Goal: Task Accomplishment & Management: Manage account settings

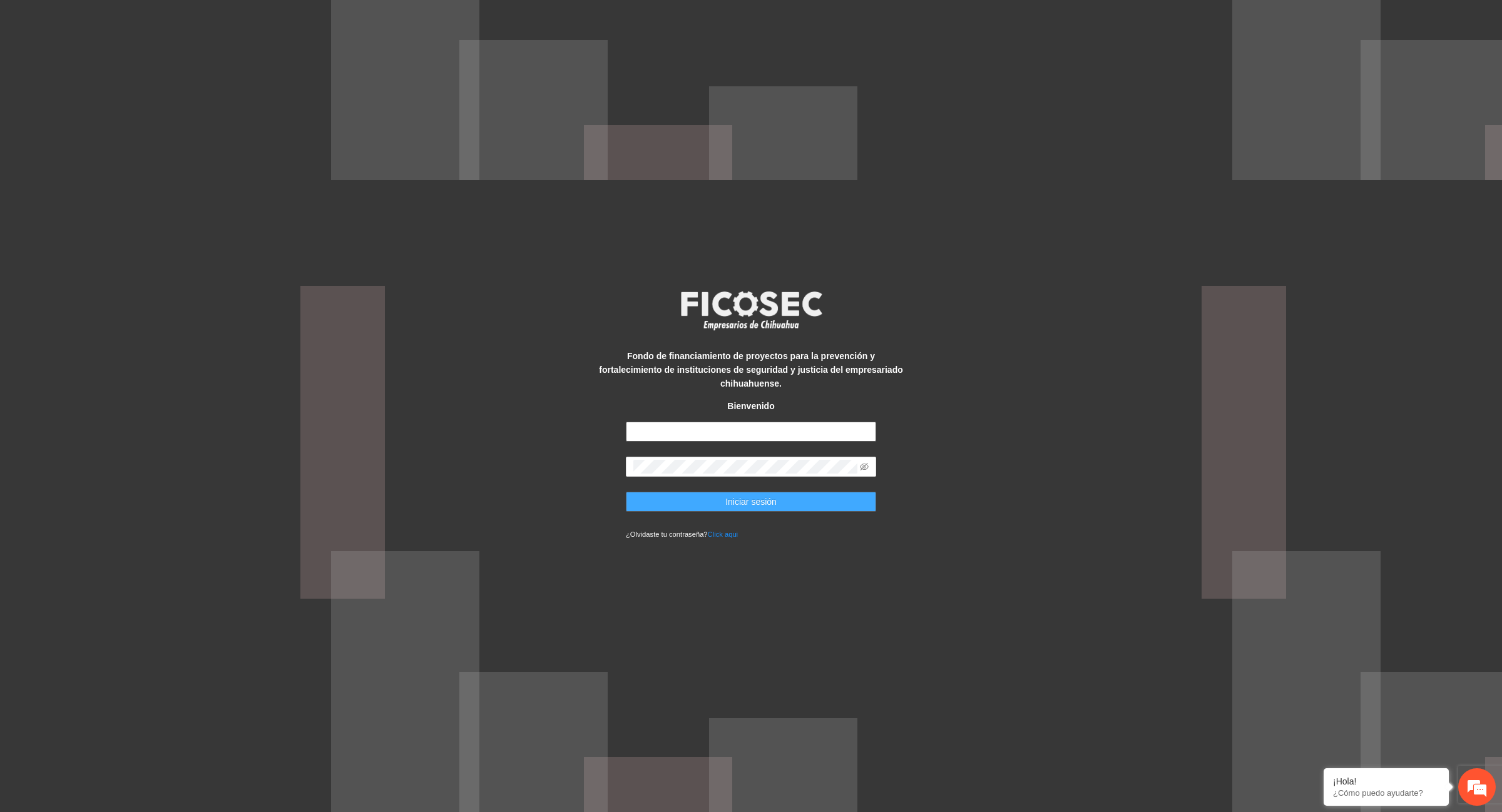
type input "**********"
click at [755, 495] on span "Iniciar sesión" at bounding box center [751, 501] width 51 height 14
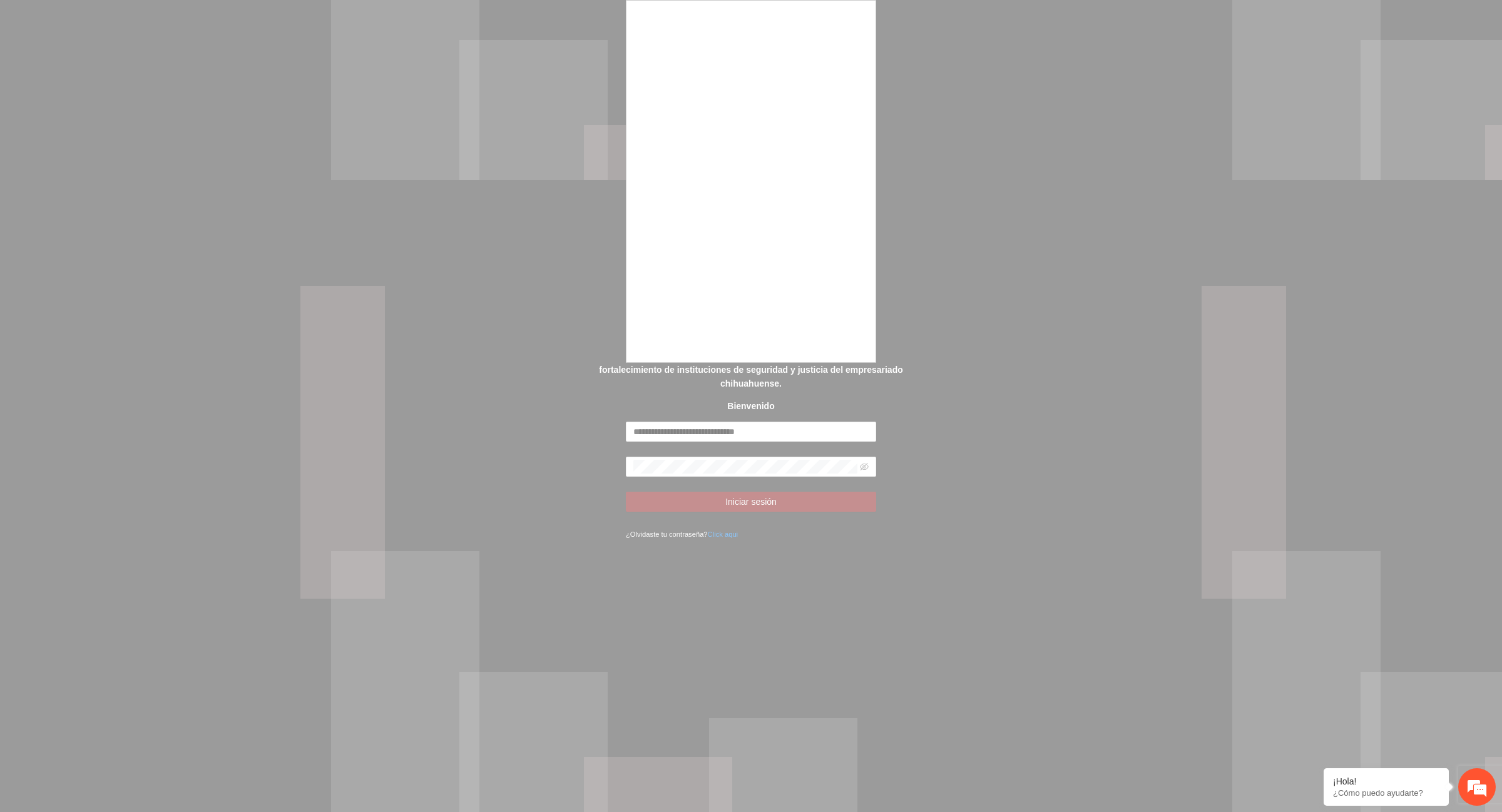
click at [962, 293] on div at bounding box center [751, 406] width 1502 height 812
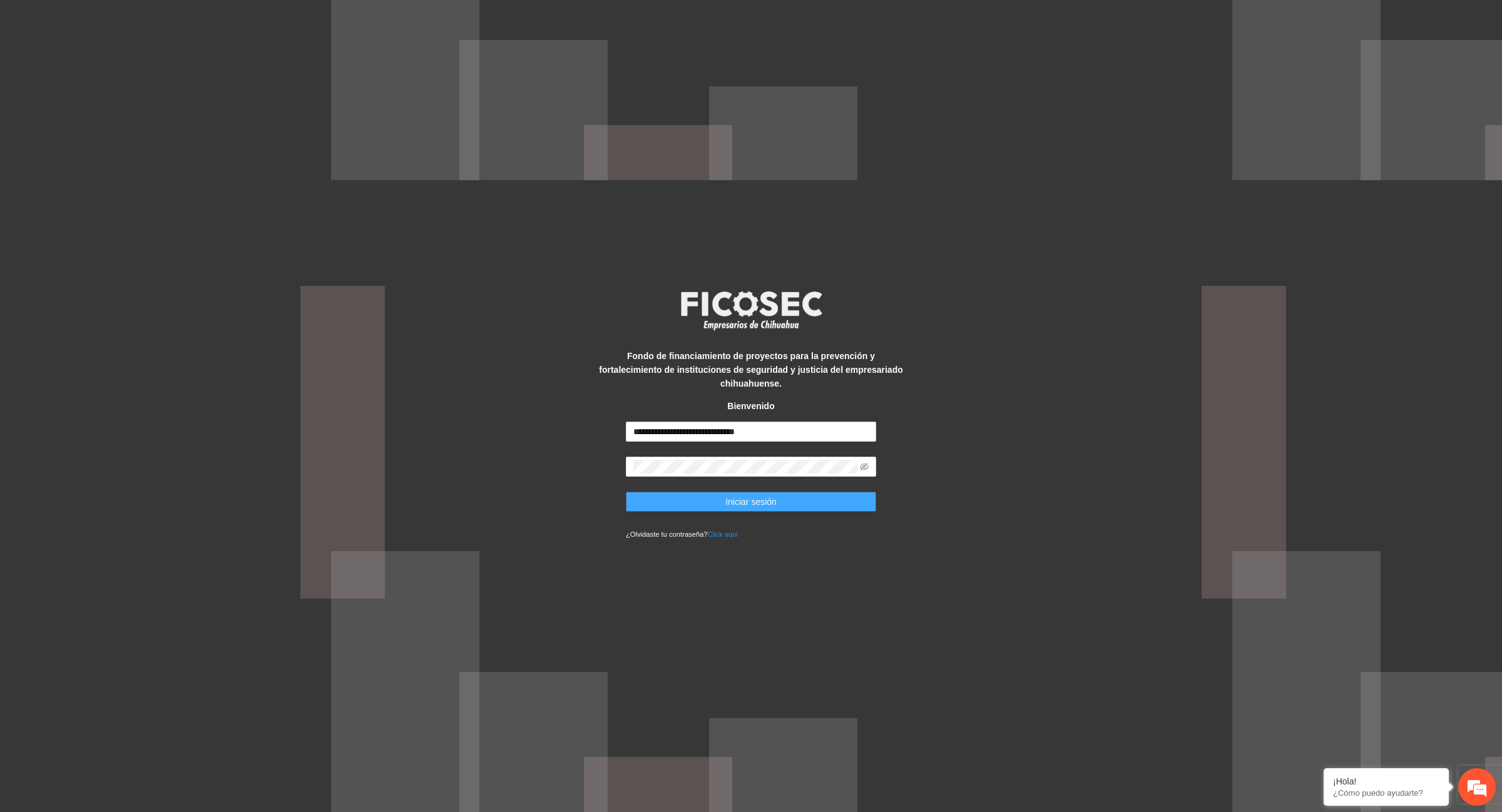
click at [753, 495] on span "Iniciar sesión" at bounding box center [751, 501] width 51 height 14
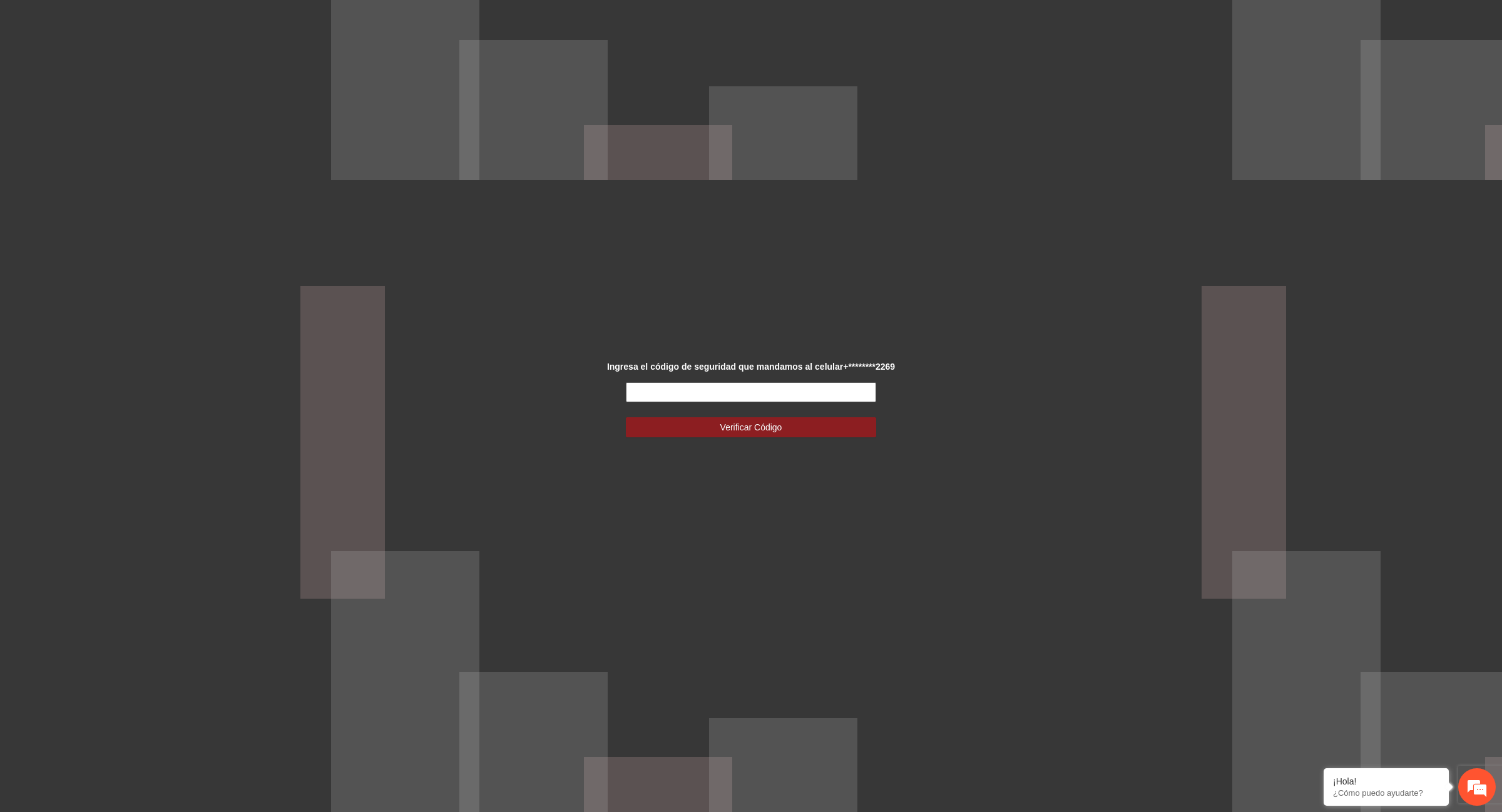
click at [829, 397] on input "text" at bounding box center [750, 392] width 250 height 20
type input "******"
click at [790, 428] on button "Verificar Código" at bounding box center [750, 427] width 250 height 20
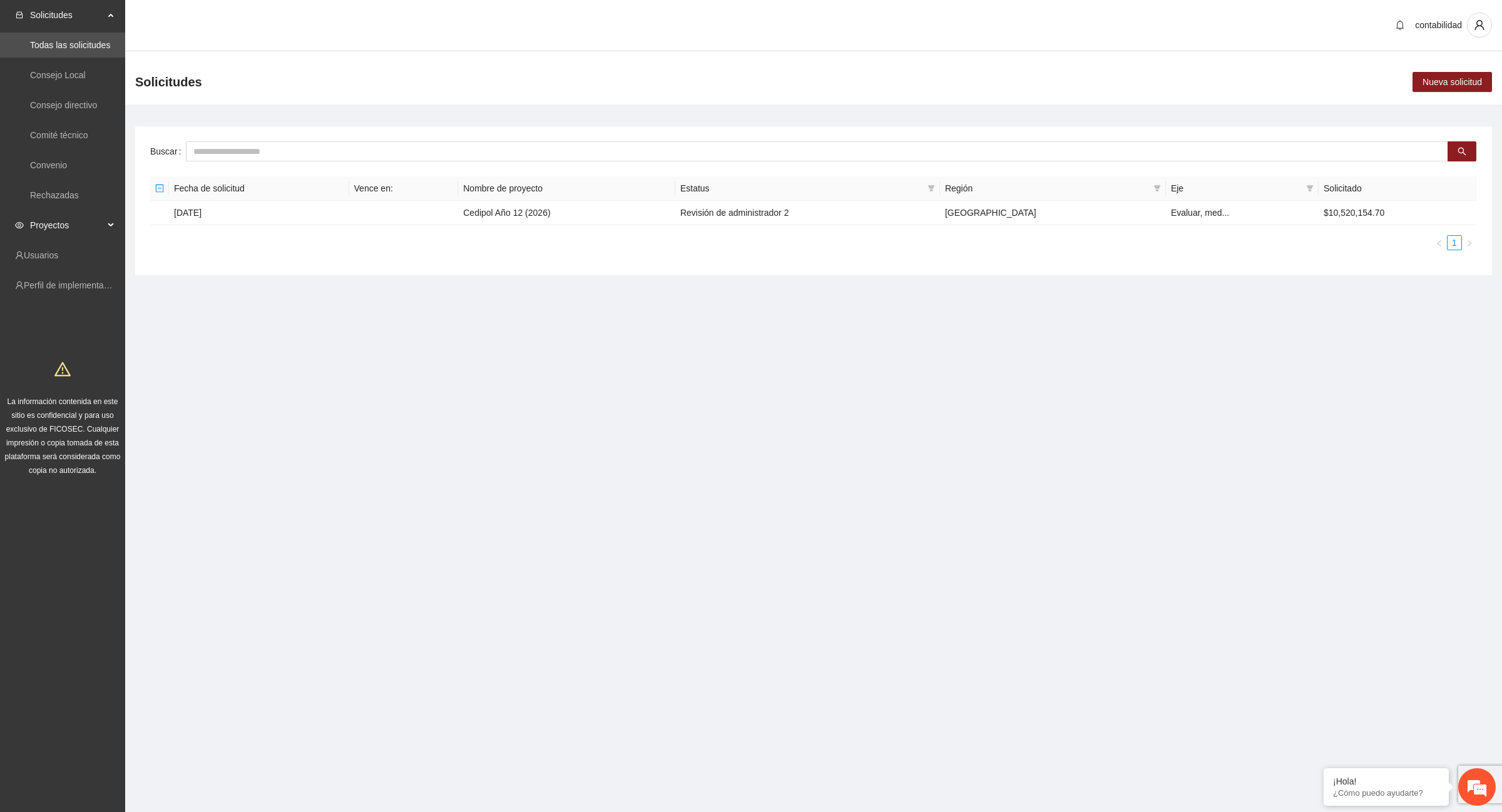
click at [36, 220] on span "Proyectos" at bounding box center [67, 225] width 74 height 25
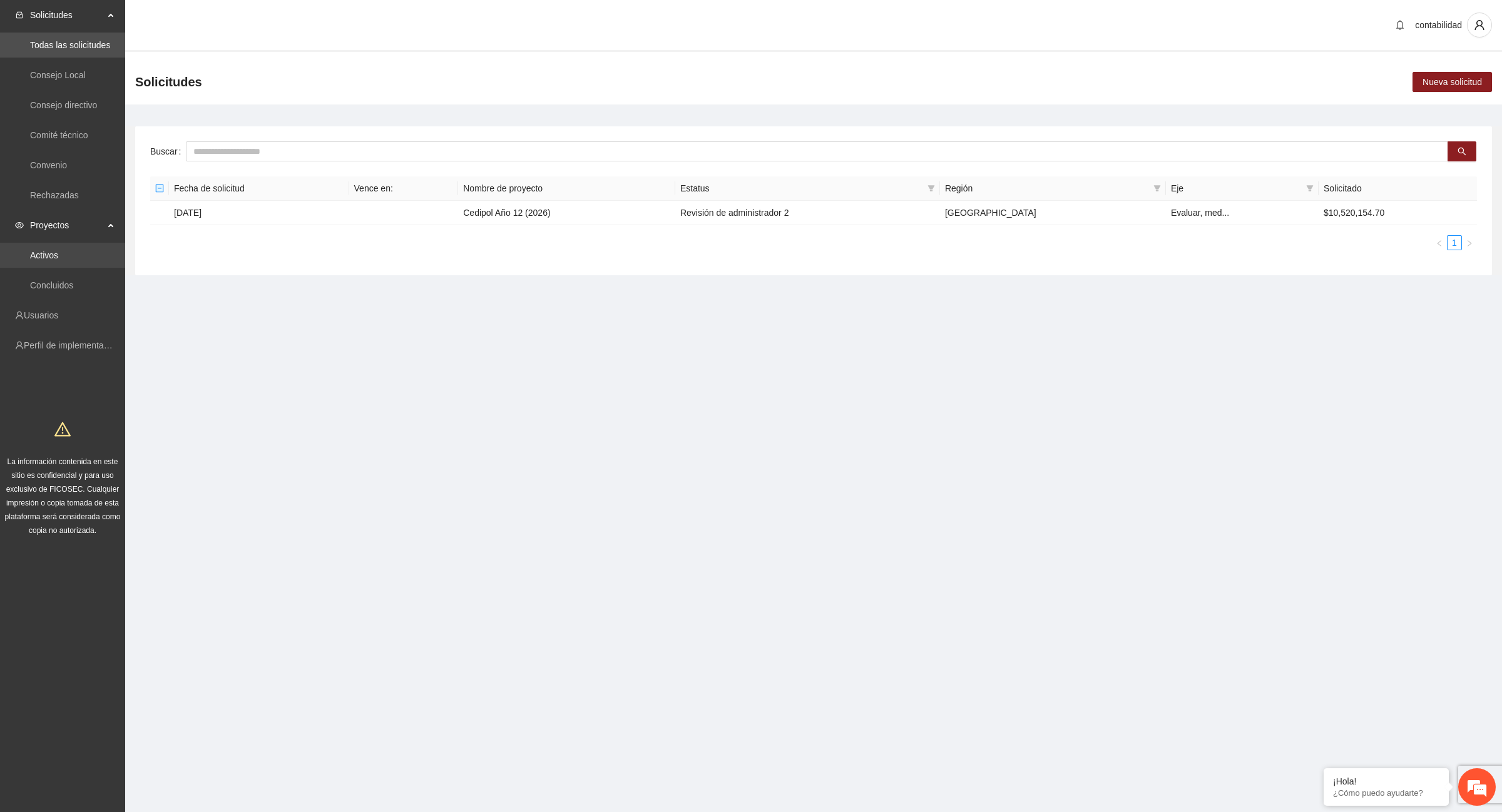
click at [59, 253] on link "Activos" at bounding box center [44, 255] width 28 height 10
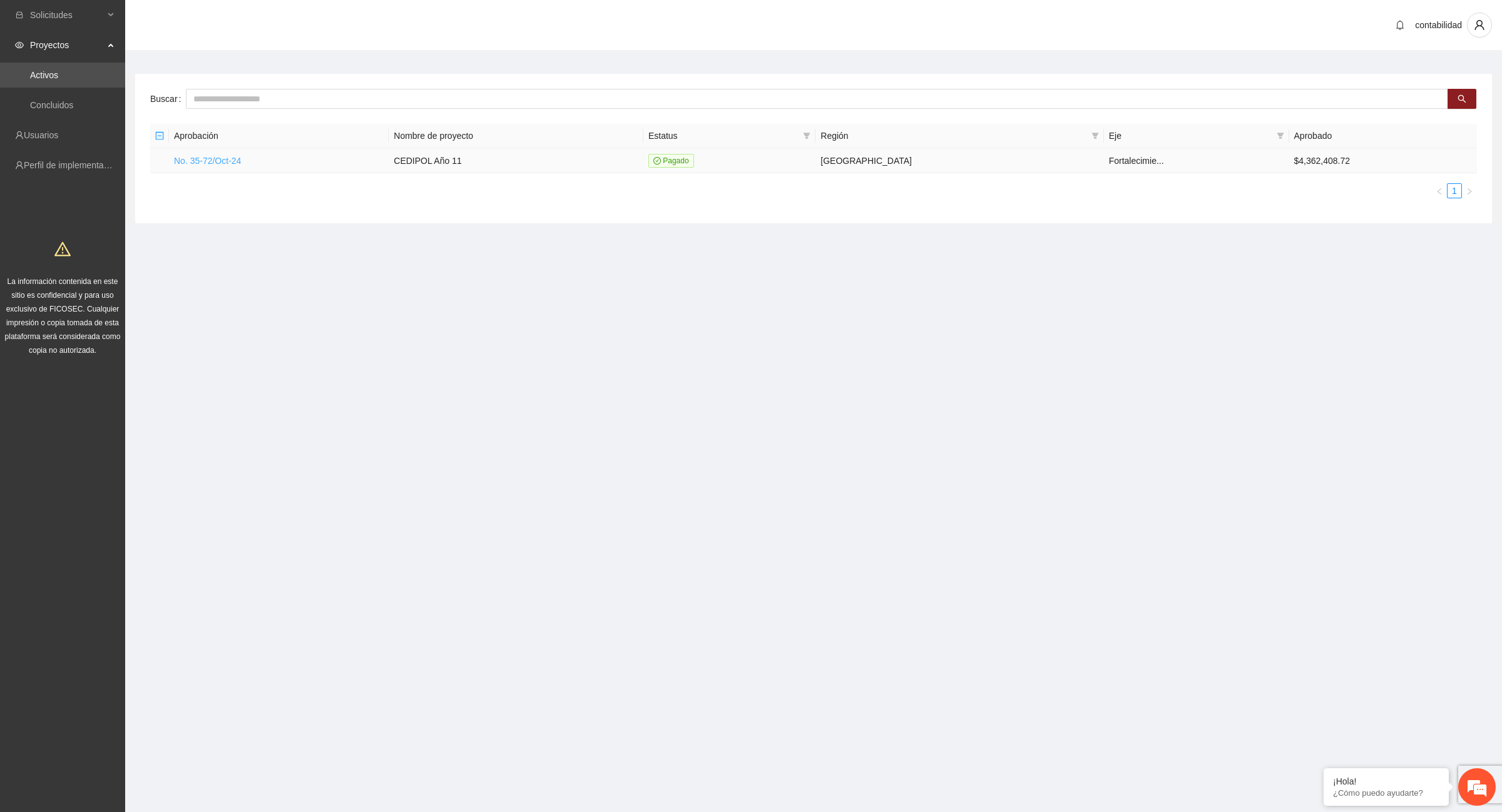
click at [232, 163] on link "No. 35-72/Oct-24" at bounding box center [208, 161] width 67 height 10
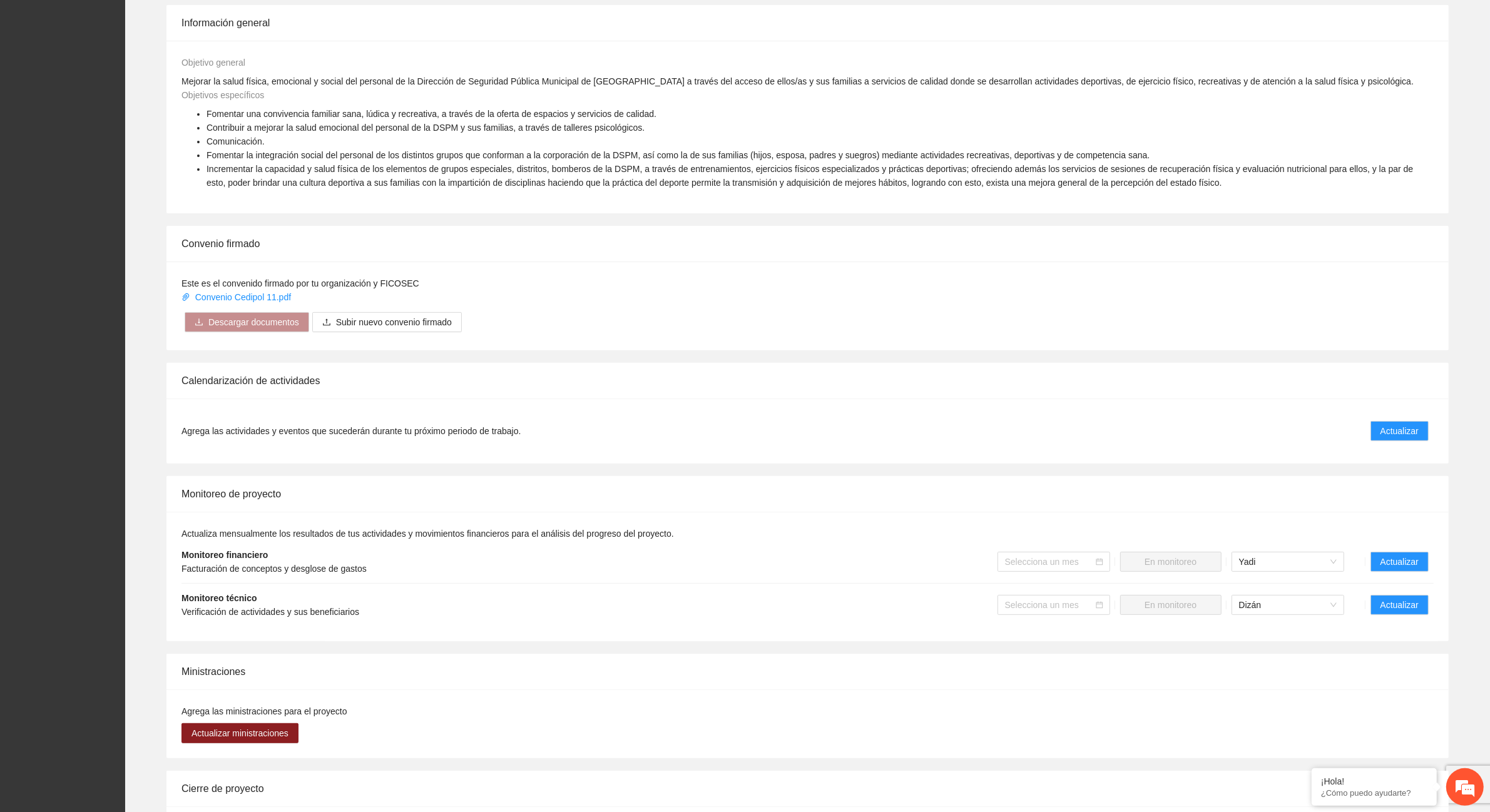
scroll to position [469, 0]
click at [1417, 557] on span "Actualizar" at bounding box center [1399, 560] width 38 height 14
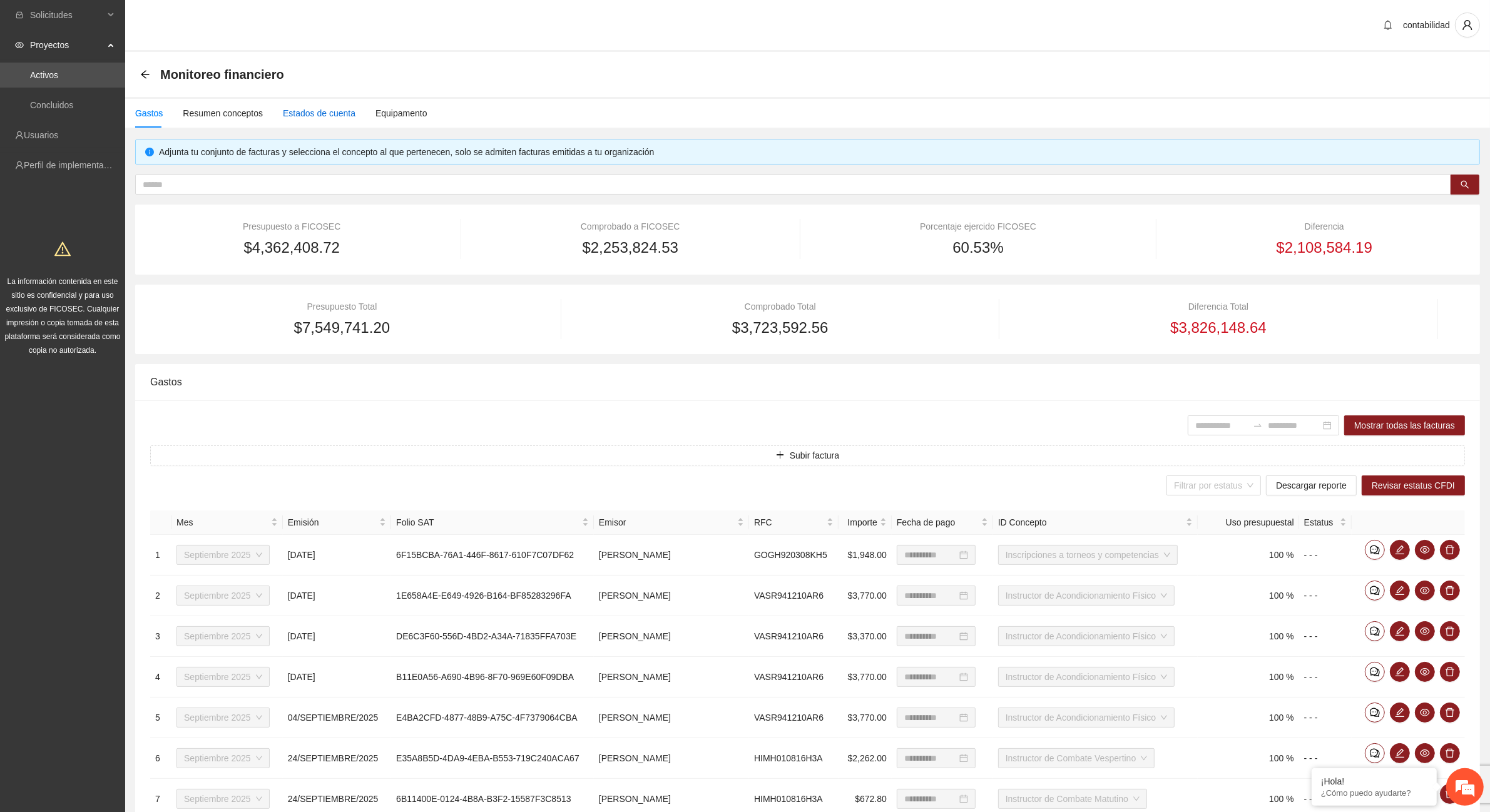
click at [315, 114] on div "Estados de cuenta" at bounding box center [319, 113] width 73 height 14
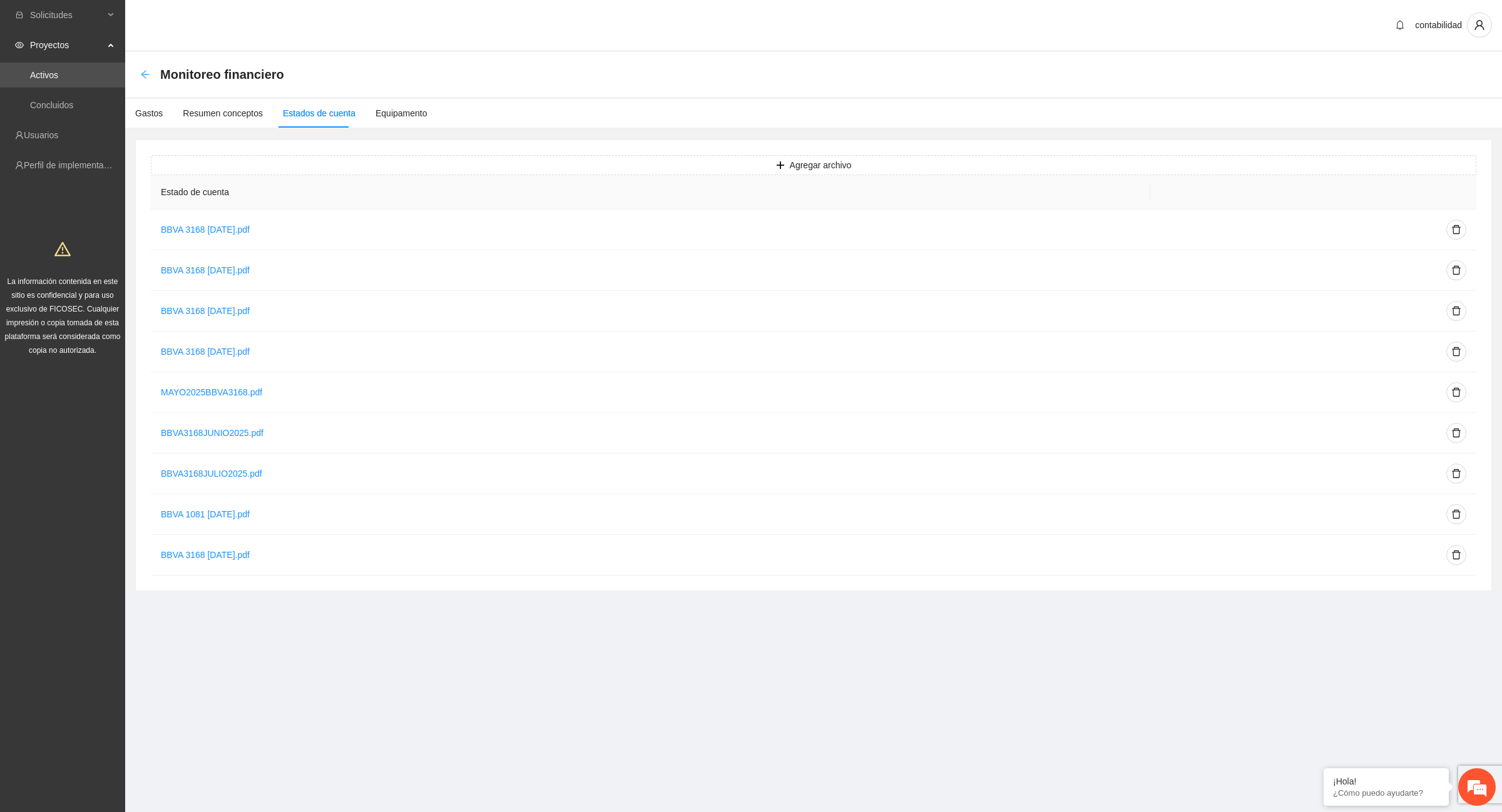
click at [146, 73] on icon "arrow-left" at bounding box center [145, 75] width 10 height 10
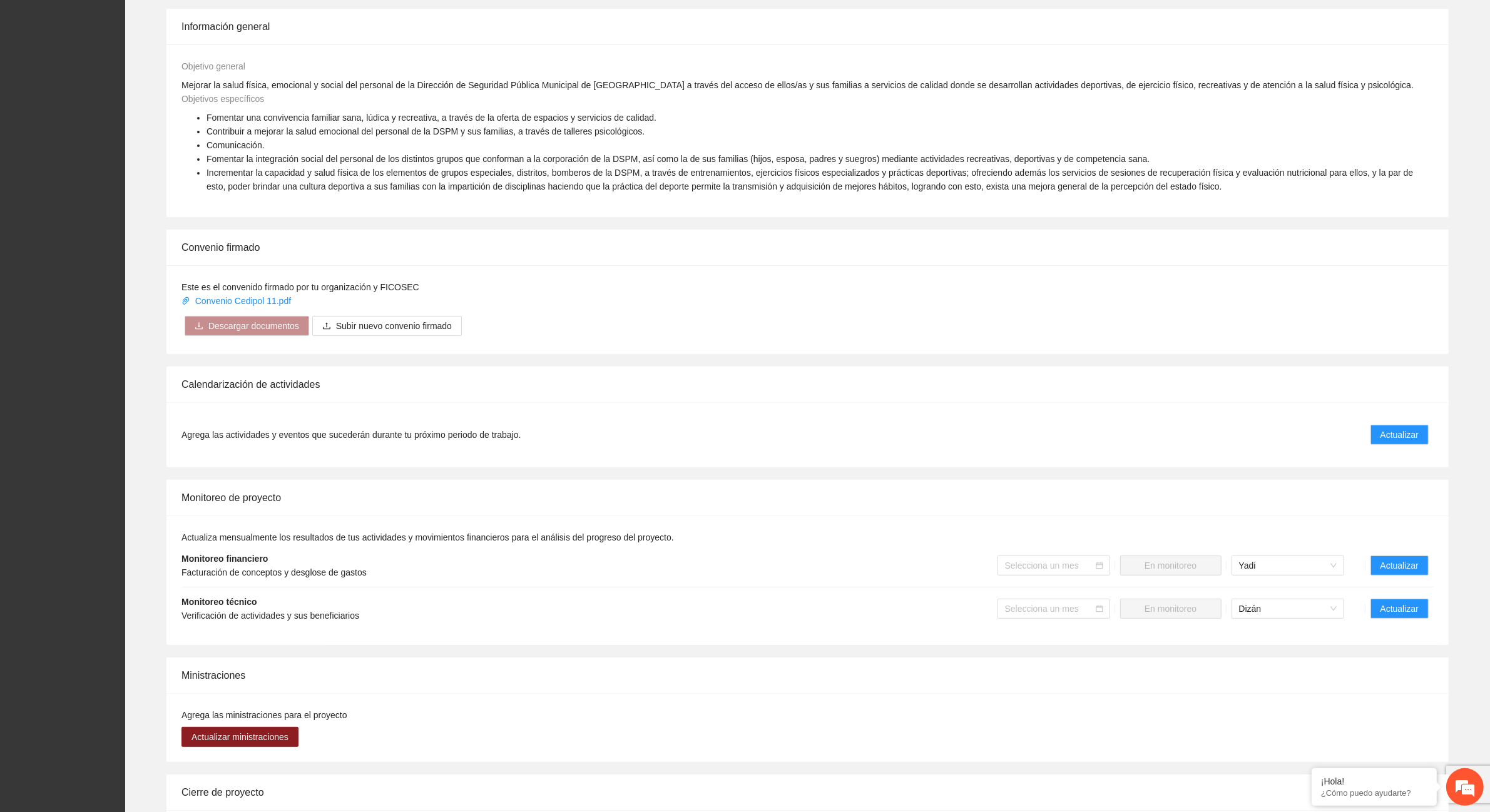
scroll to position [469, 0]
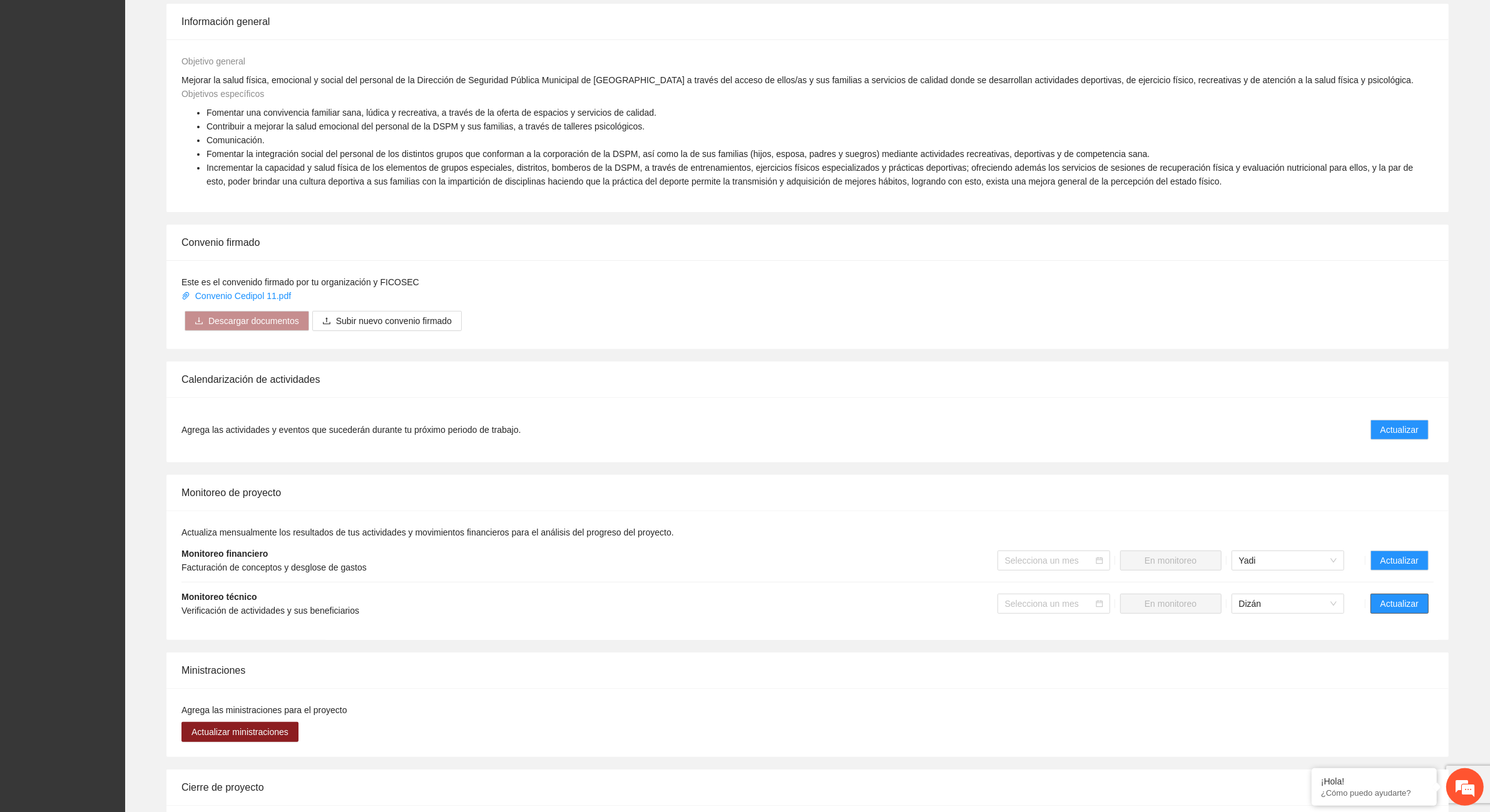
click at [1401, 604] on span "Actualizar" at bounding box center [1399, 603] width 38 height 14
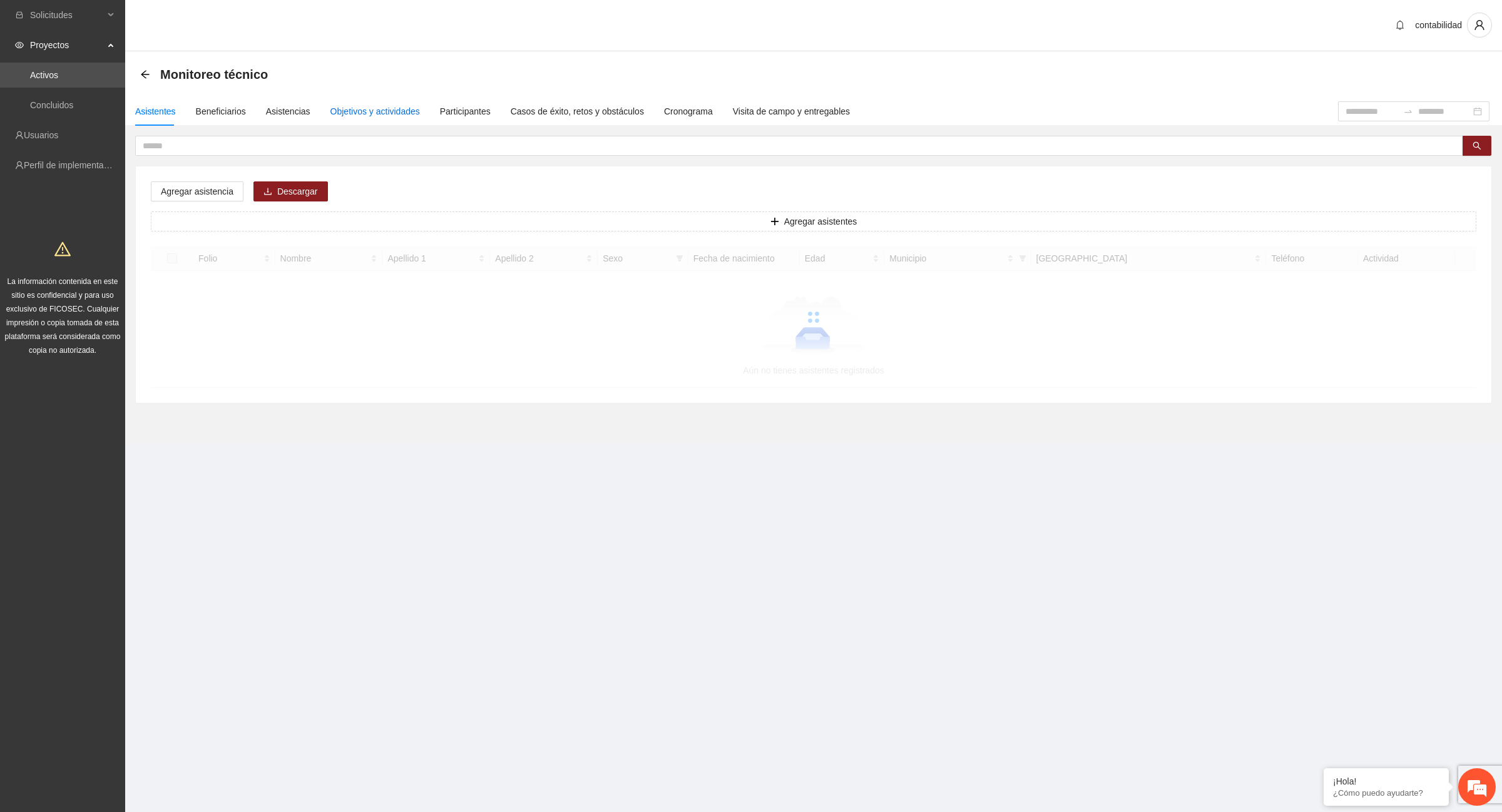
click at [354, 109] on div "Objetivos y actividades" at bounding box center [375, 111] width 89 height 14
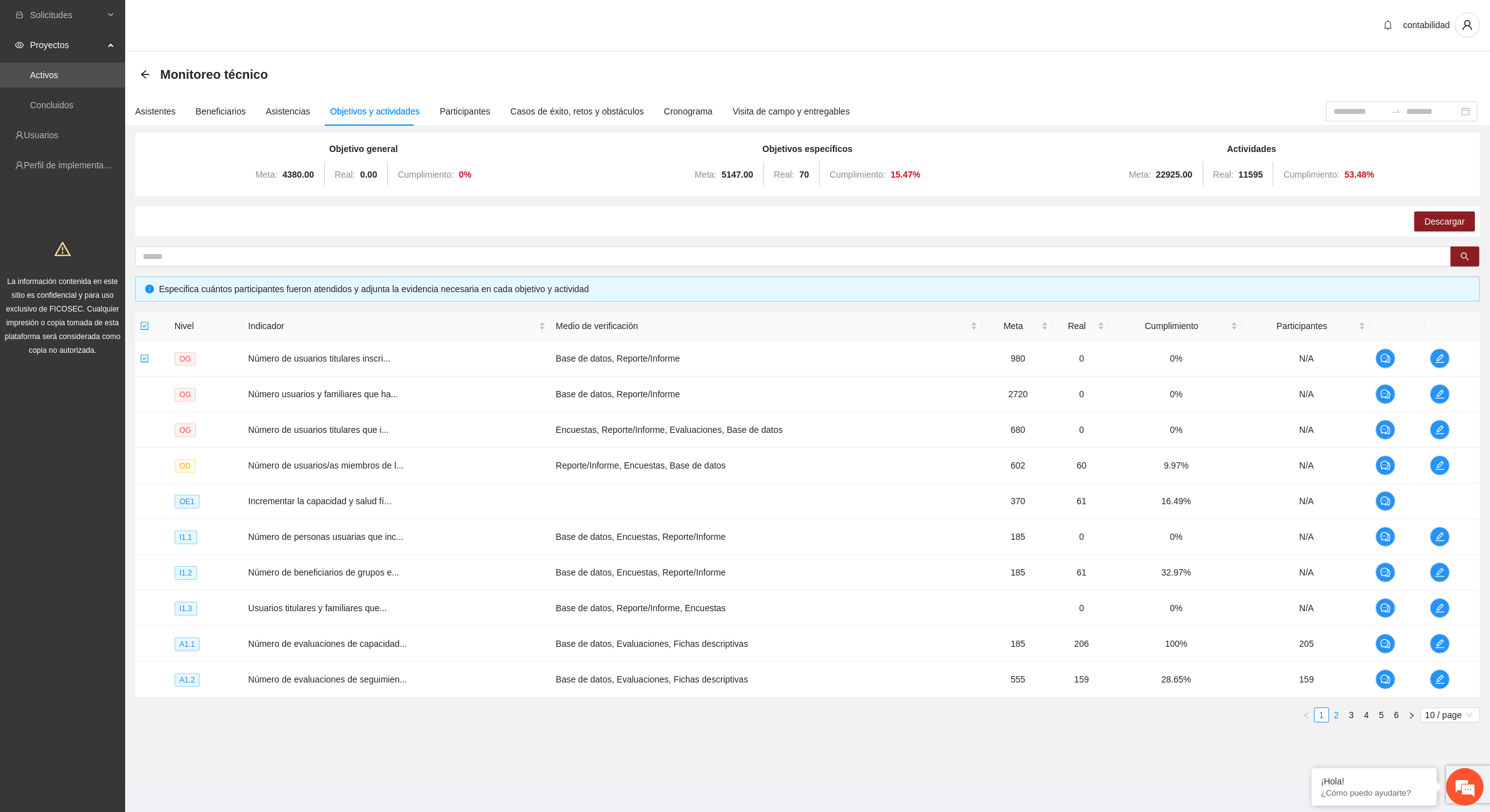
click at [1338, 716] on link "2" at bounding box center [1336, 715] width 14 height 14
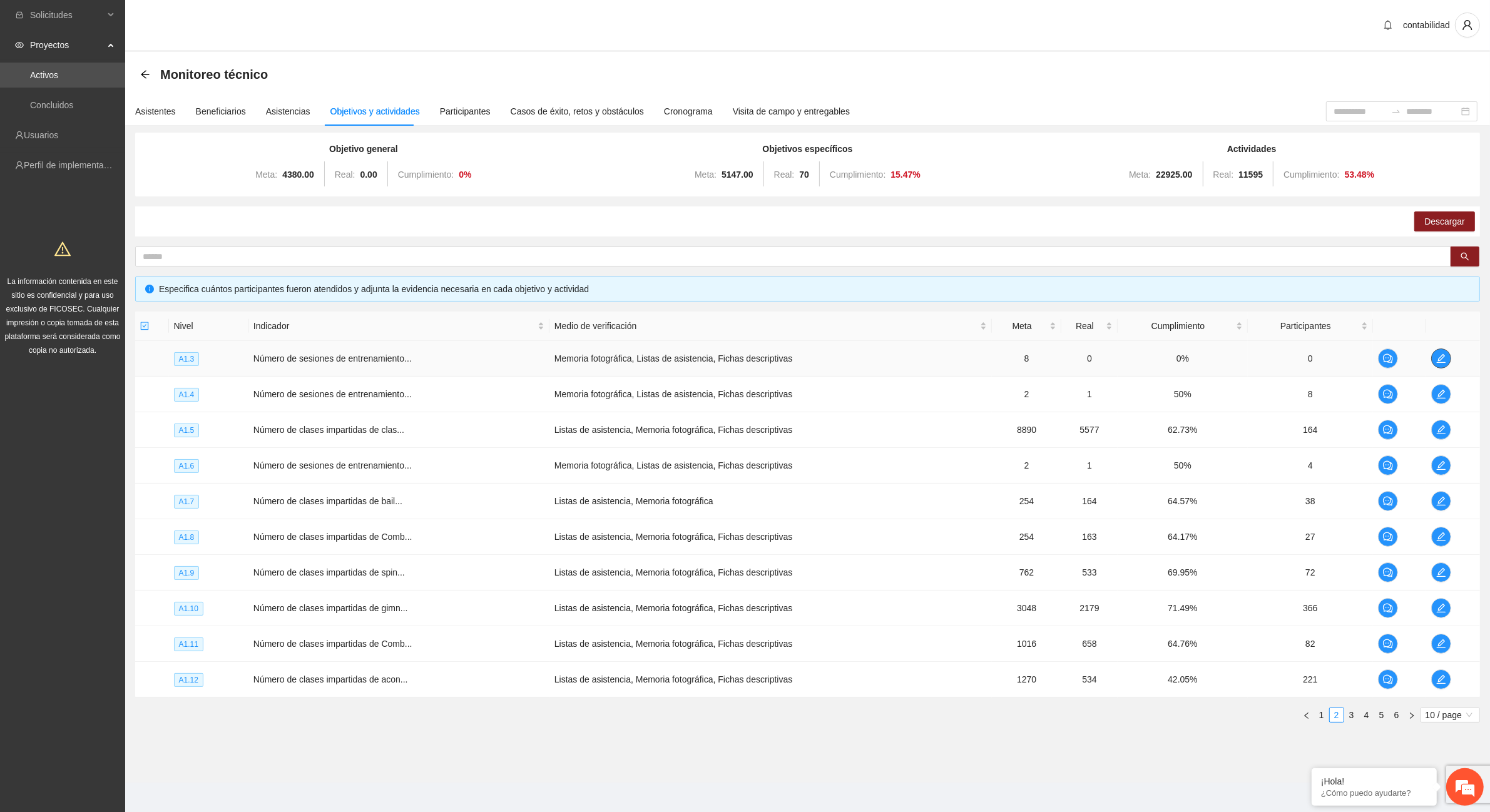
click at [1442, 362] on icon "edit" at bounding box center [1442, 359] width 10 height 10
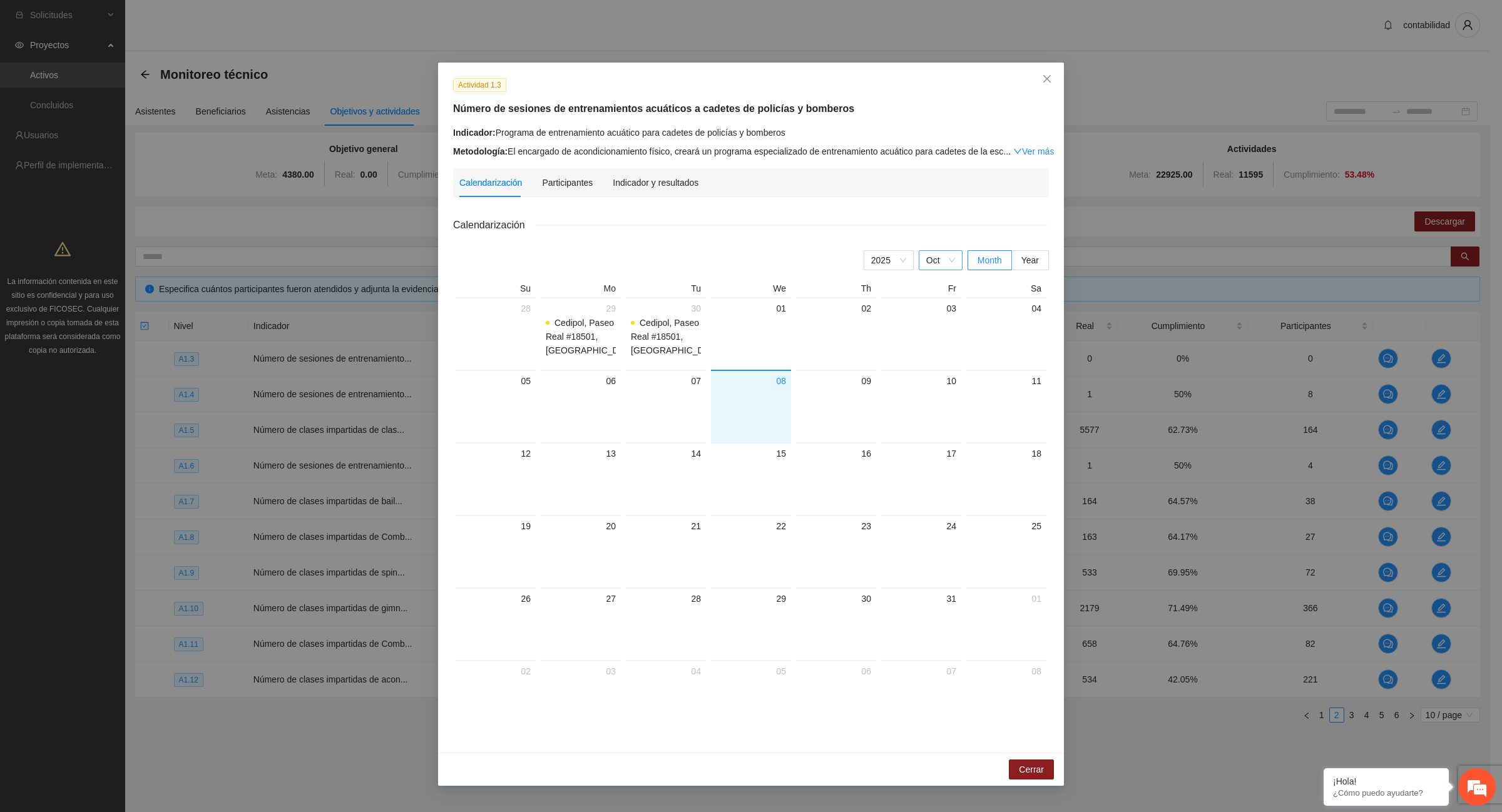
click at [954, 261] on div "Oct" at bounding box center [941, 260] width 44 height 20
click at [929, 404] on div "Sep" at bounding box center [939, 405] width 29 height 14
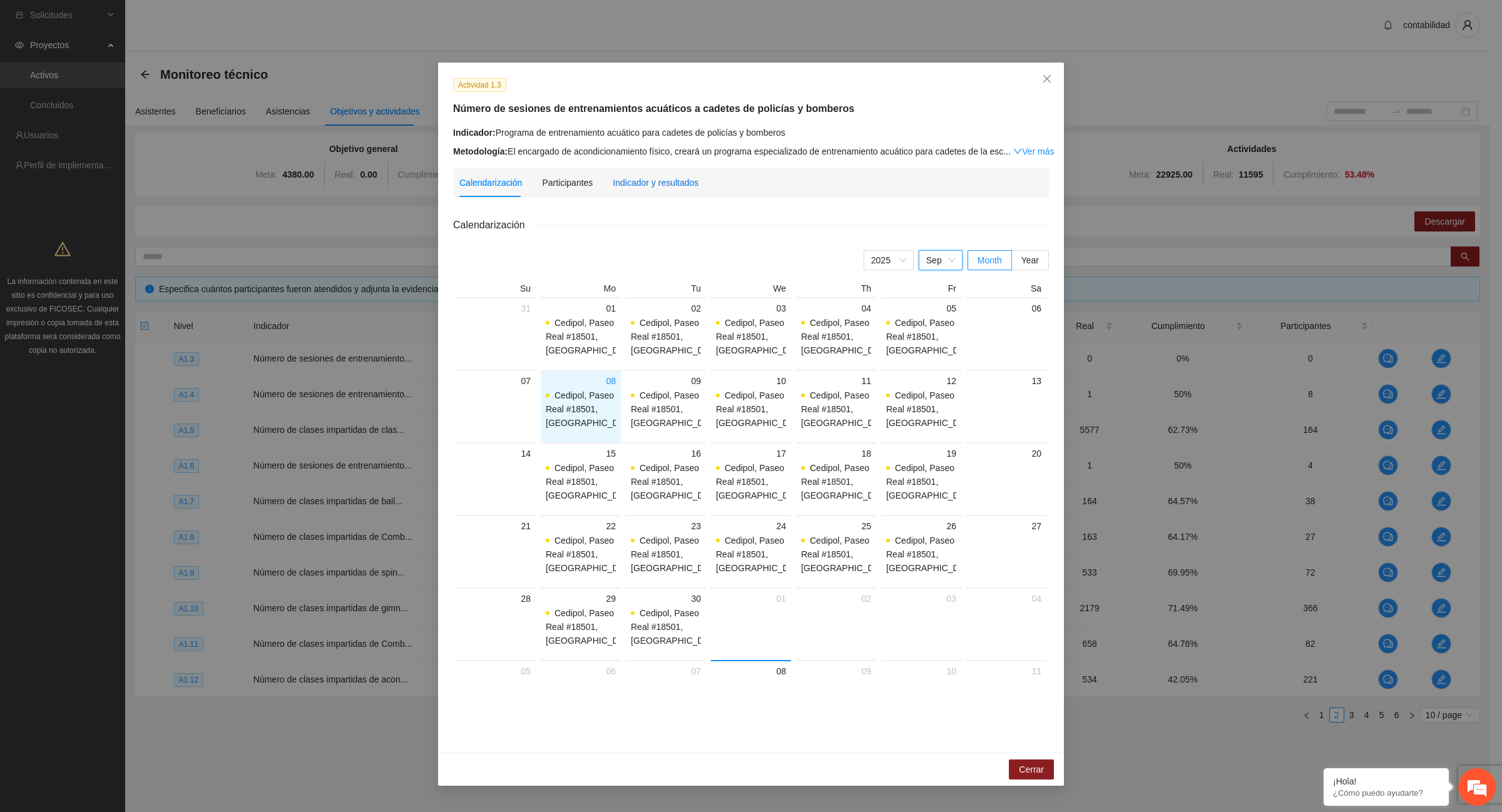
click at [671, 180] on div "Indicador y resultados" at bounding box center [655, 182] width 86 height 14
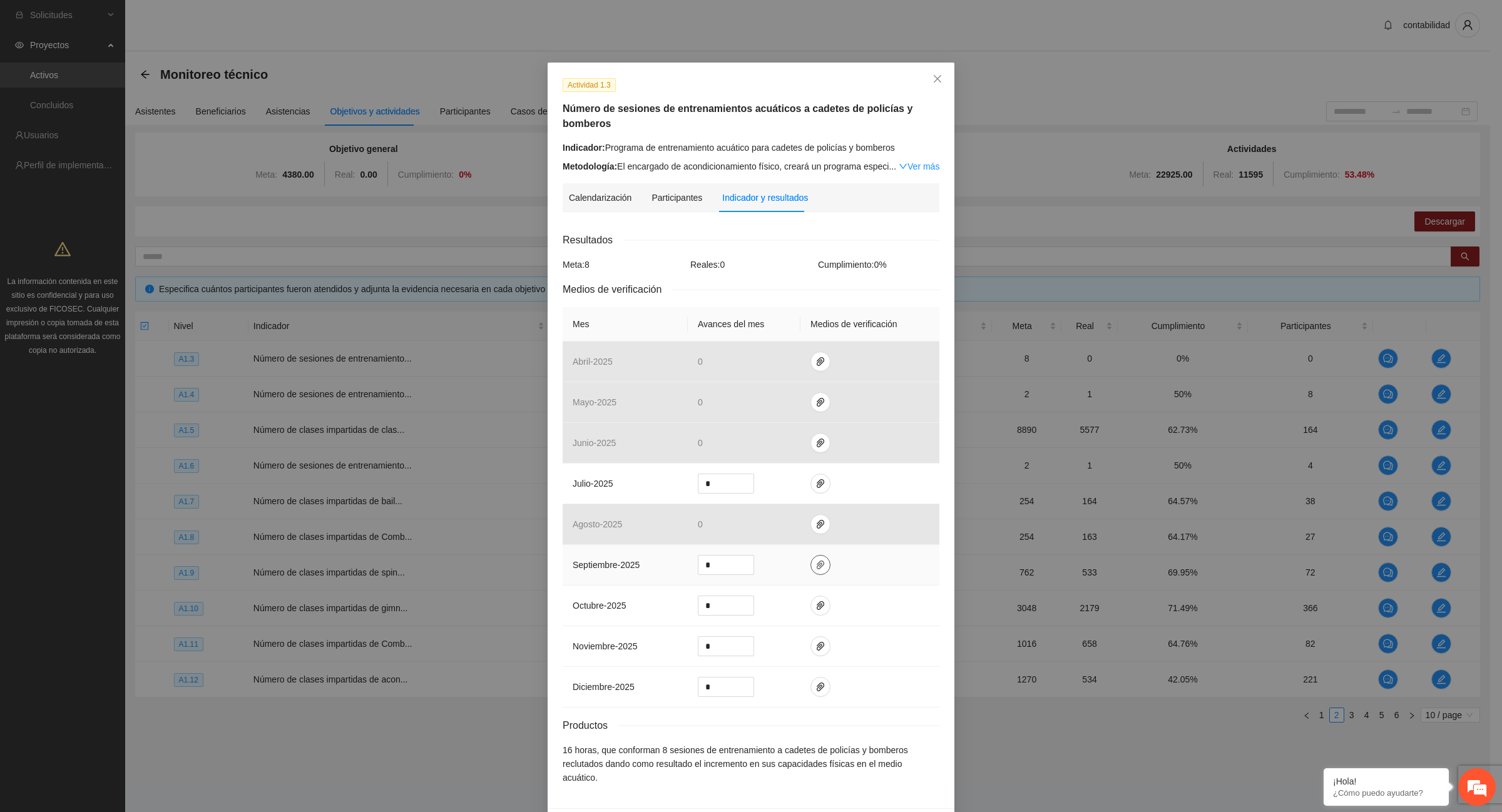
click at [817, 567] on icon "paper-clip" at bounding box center [820, 565] width 10 height 10
click at [602, 532] on td "agosto - 2025" at bounding box center [625, 524] width 125 height 41
click at [815, 524] on icon "paper-clip" at bounding box center [820, 525] width 10 height 10
click at [932, 82] on icon "close" at bounding box center [937, 79] width 10 height 10
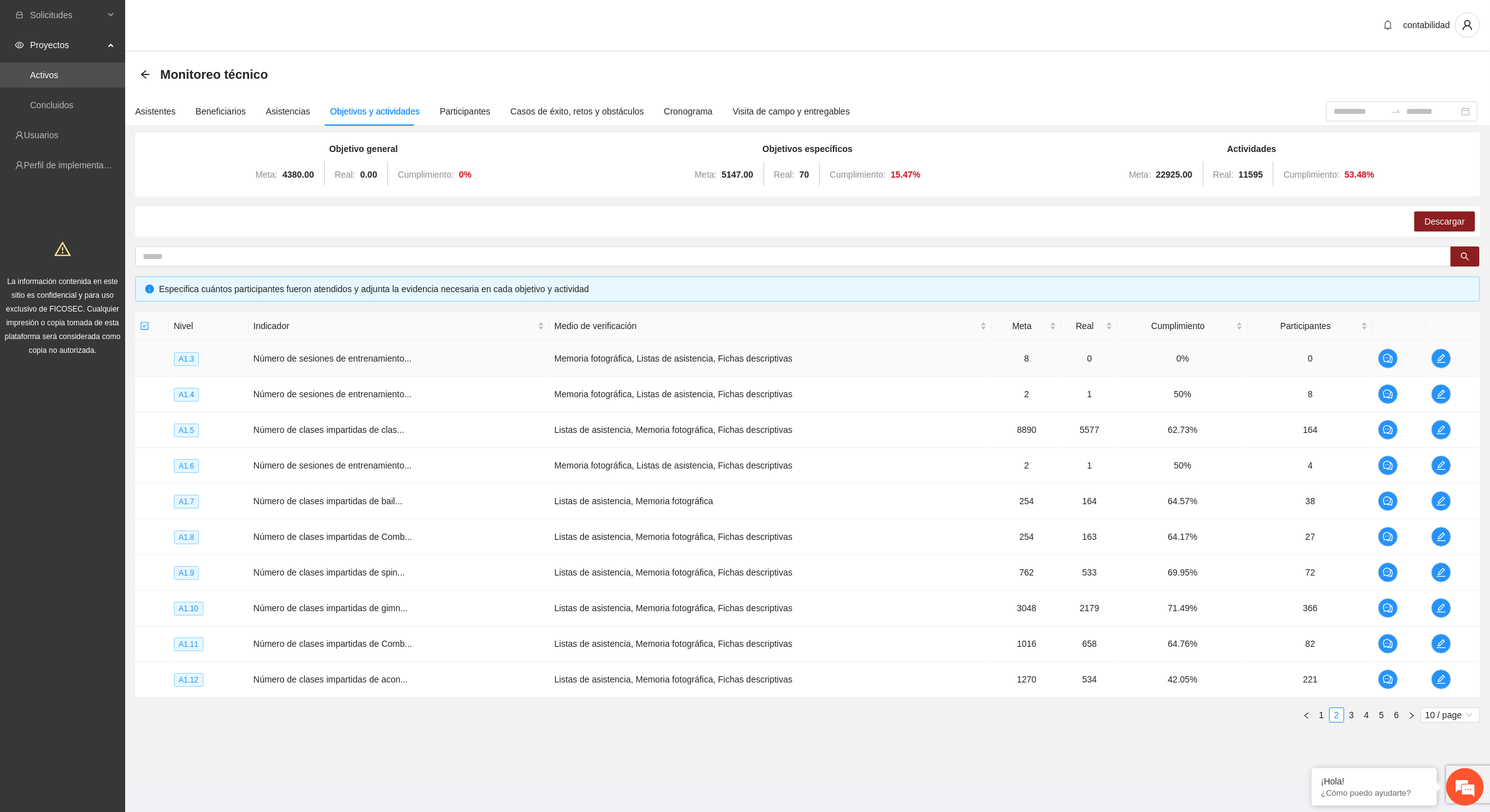
click at [388, 367] on td "Número de sesiones de entrenamiento..." at bounding box center [399, 358] width 301 height 35
click at [384, 358] on span "Número de sesiones de entrenamiento..." at bounding box center [332, 359] width 158 height 10
click at [388, 390] on span "Número de sesiones de entrenamiento..." at bounding box center [332, 394] width 158 height 10
click at [386, 427] on span "Número de clases impartidas de clas..." at bounding box center [329, 430] width 151 height 10
click at [1444, 428] on icon "edit" at bounding box center [1442, 430] width 9 height 9
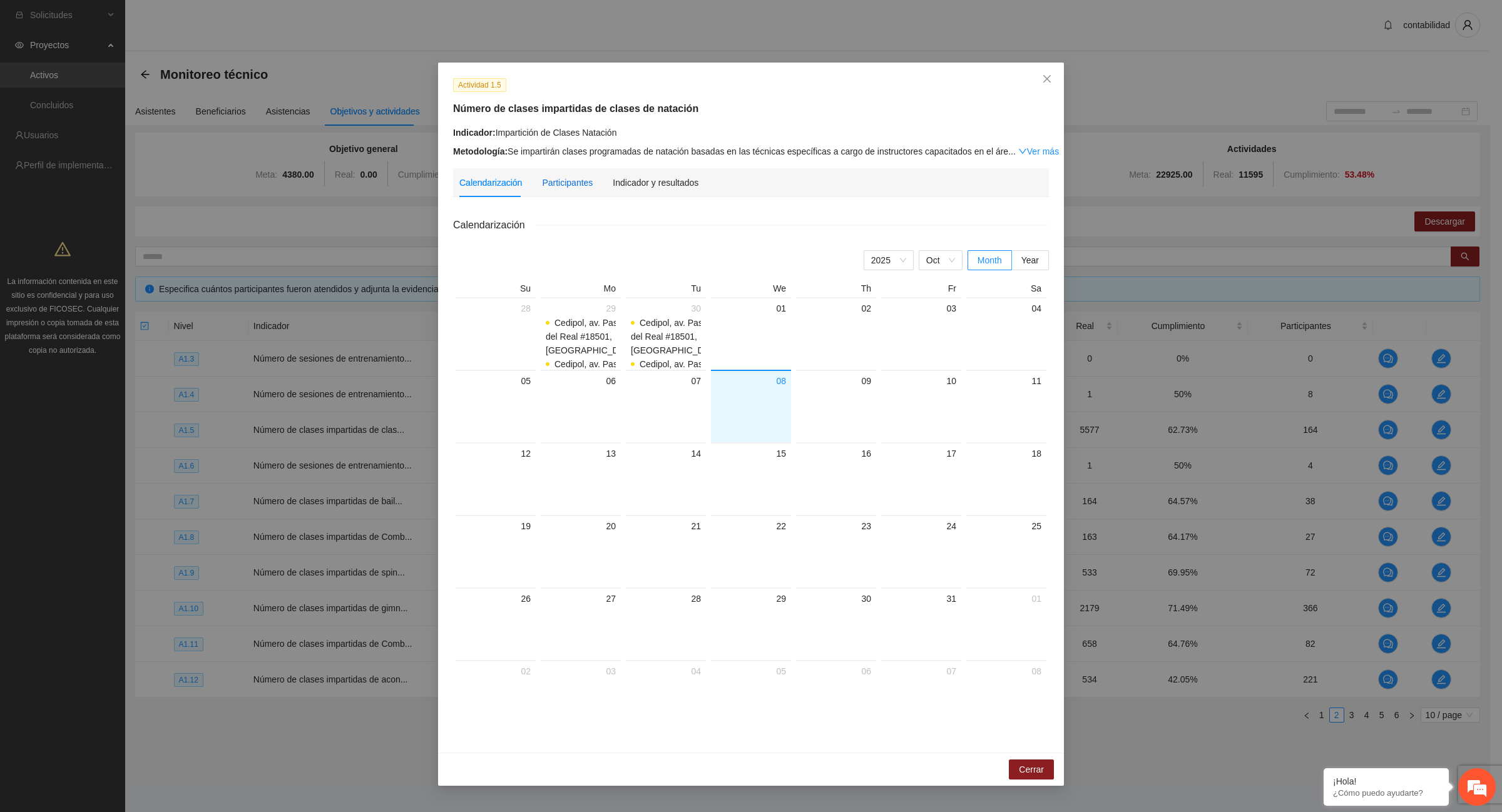
click at [583, 180] on div "Participantes" at bounding box center [567, 182] width 51 height 14
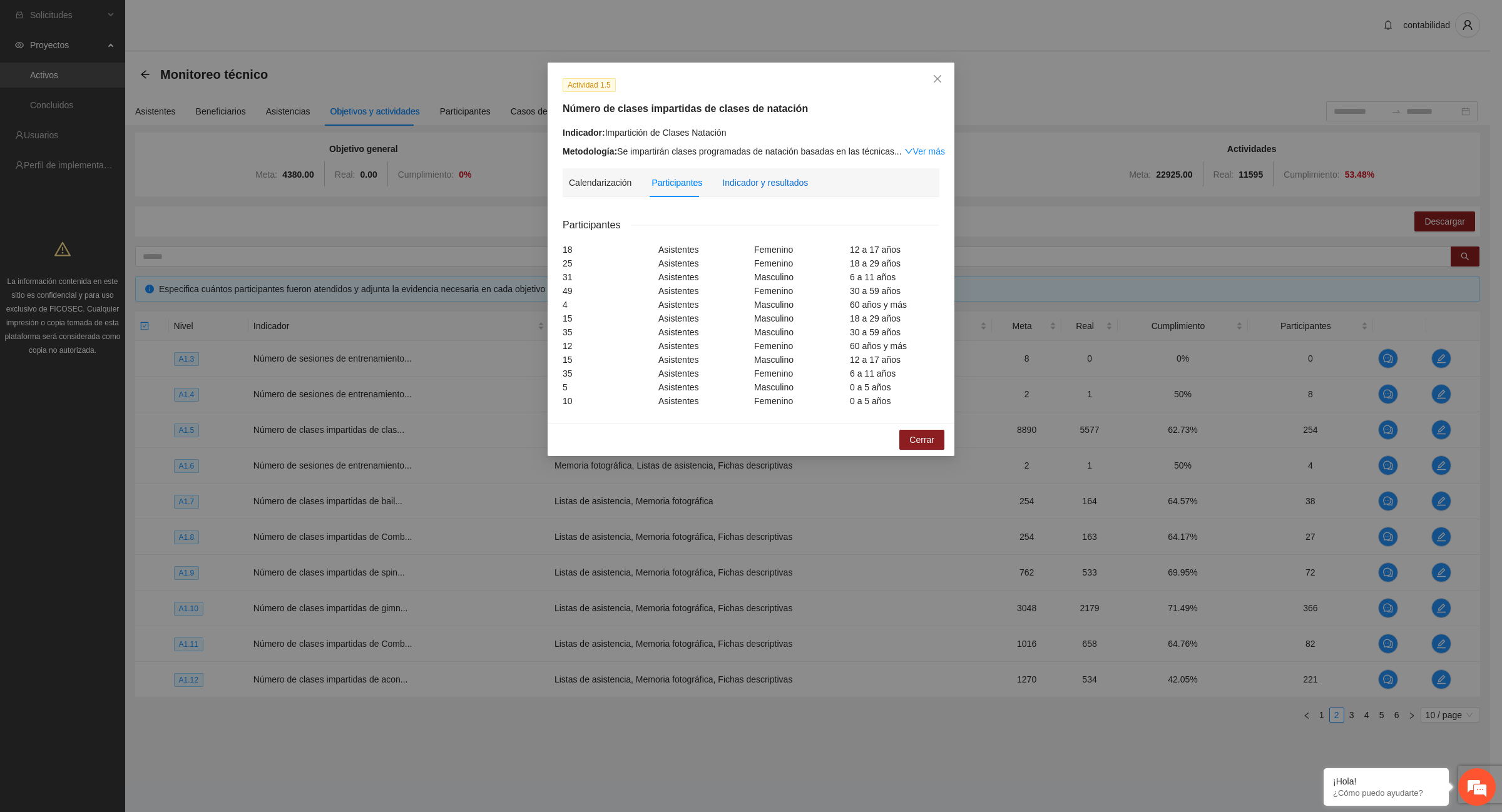
click at [776, 179] on div "Indicador y resultados" at bounding box center [765, 182] width 86 height 14
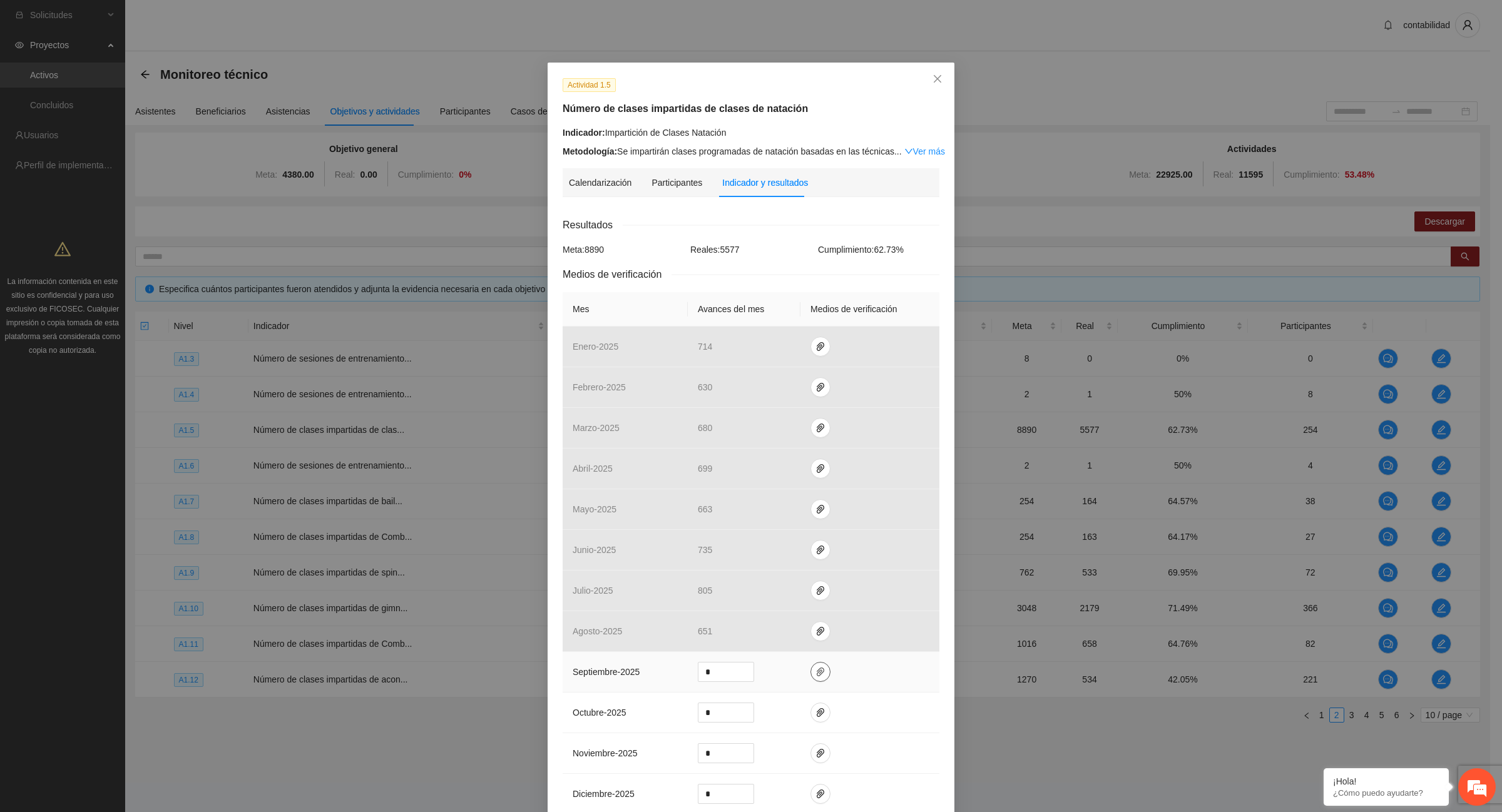
click at [815, 674] on icon "paper-clip" at bounding box center [820, 672] width 10 height 10
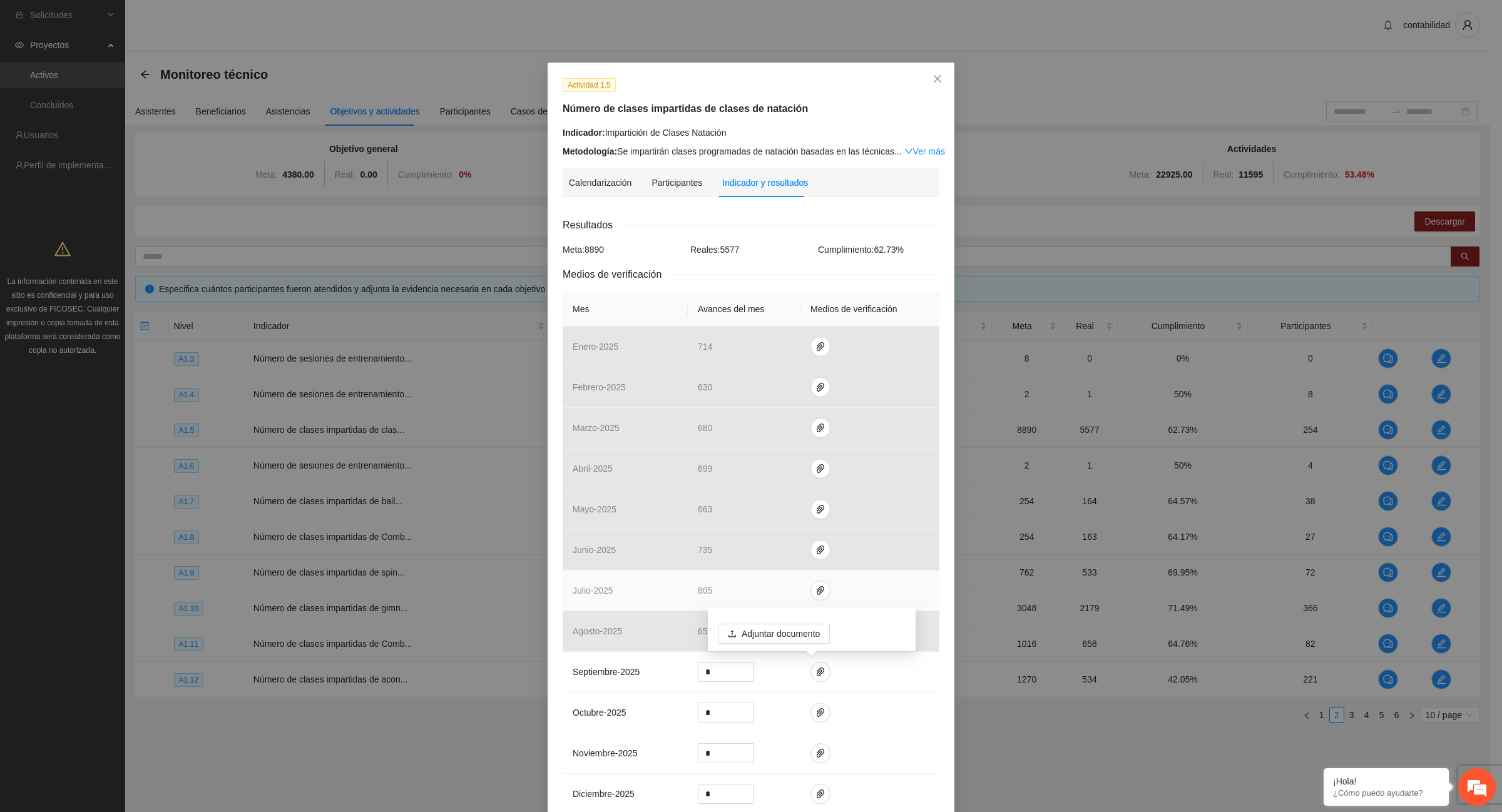
click at [868, 582] on td at bounding box center [870, 591] width 139 height 41
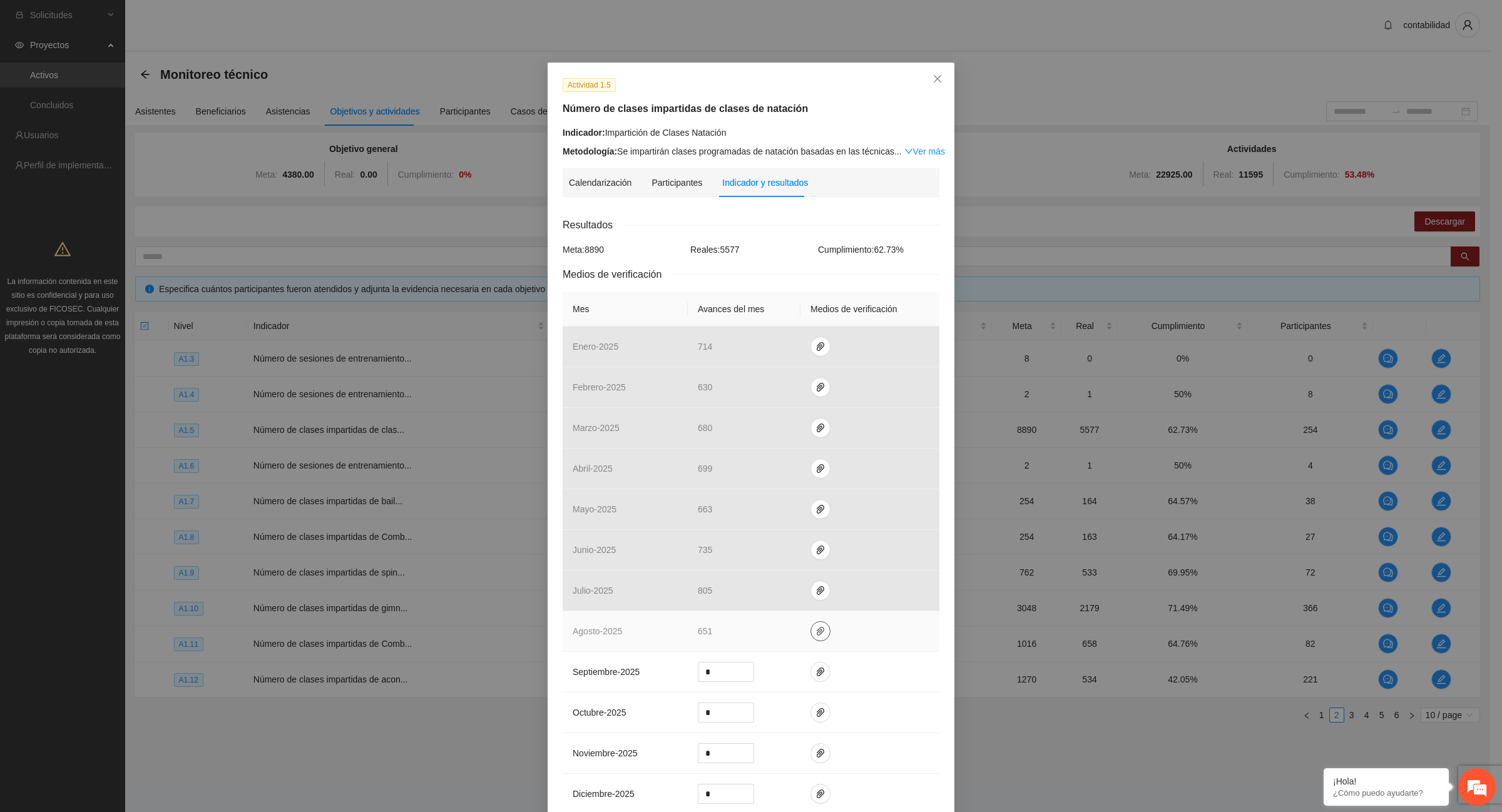
click at [817, 630] on icon "paper-clip" at bounding box center [820, 631] width 10 height 10
click at [770, 596] on link "8 Agosto 2025.zip" at bounding box center [816, 595] width 179 height 14
